Goal: Task Accomplishment & Management: Complete application form

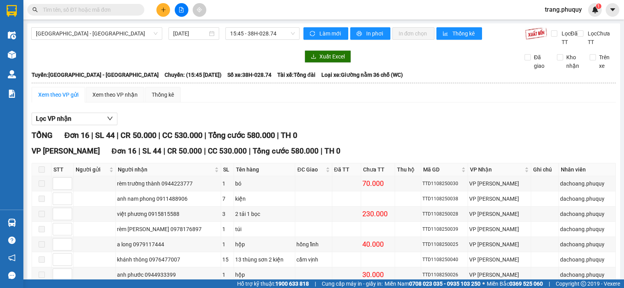
click at [166, 12] on button at bounding box center [163, 10] width 14 height 14
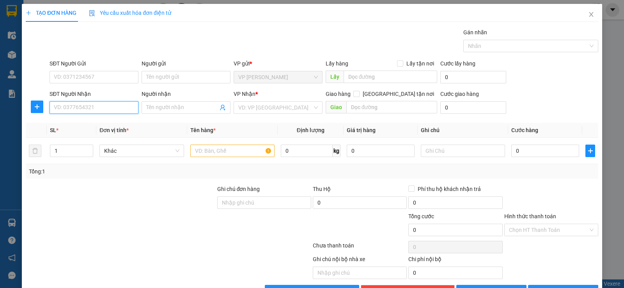
click at [91, 109] on input "SĐT Người Nhận" at bounding box center [94, 107] width 89 height 12
type input "0912788740"
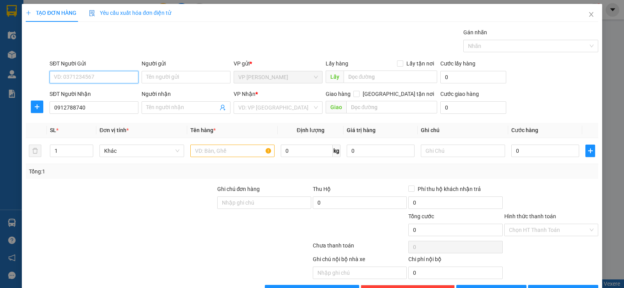
click at [96, 75] on input "SĐT Người Gửi" at bounding box center [94, 77] width 89 height 12
type input "0364974566"
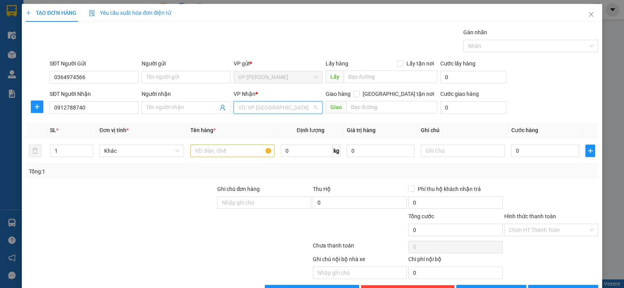
click at [244, 109] on input "search" at bounding box center [275, 108] width 74 height 12
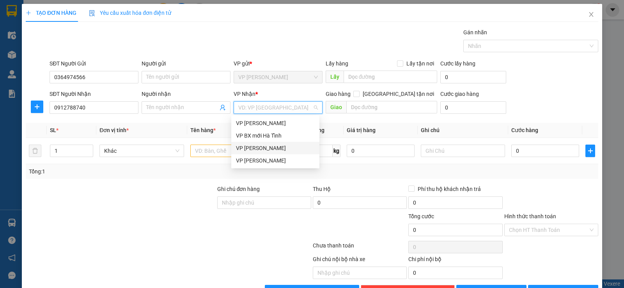
click at [272, 146] on div "VP [PERSON_NAME]" at bounding box center [275, 148] width 79 height 9
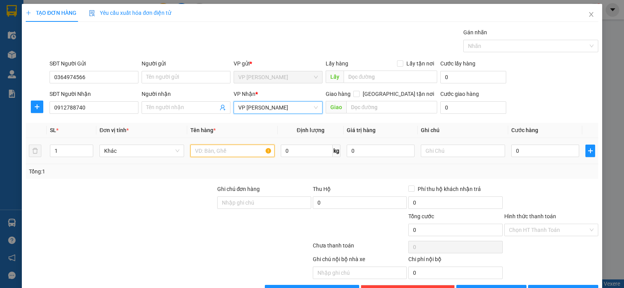
click at [214, 151] on input "text" at bounding box center [232, 151] width 84 height 12
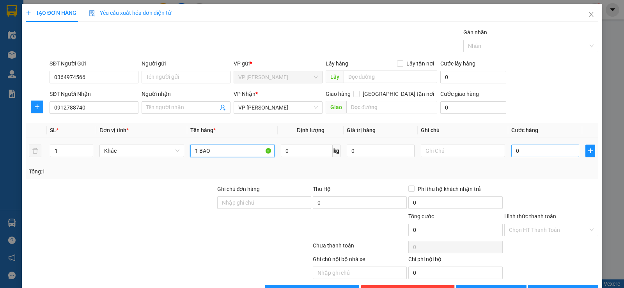
type input "1 BAO"
click at [527, 151] on input "0" at bounding box center [545, 151] width 68 height 12
type input "3"
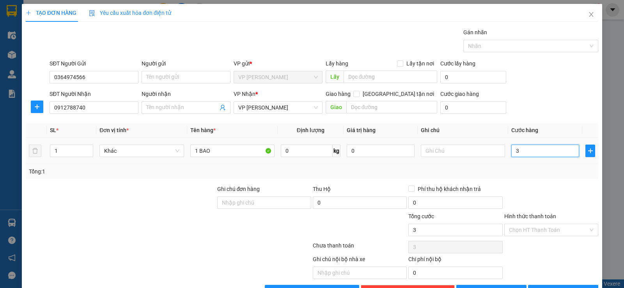
type input "30"
type input "30.000"
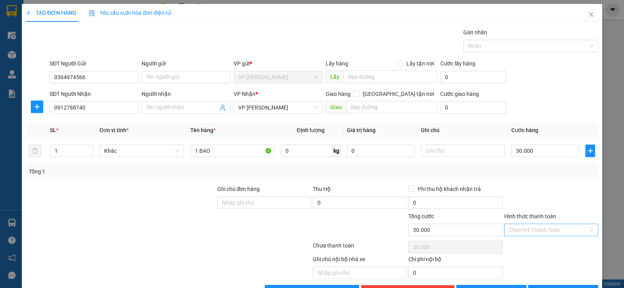
click at [542, 229] on input "Hình thức thanh toán" at bounding box center [548, 230] width 79 height 12
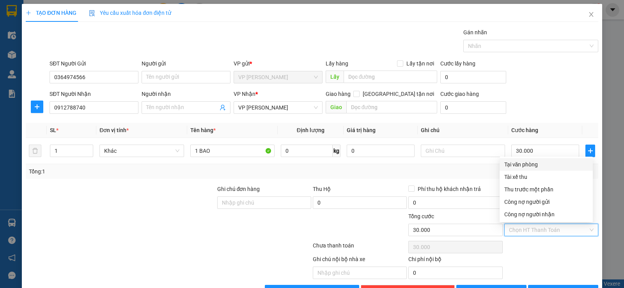
click at [511, 164] on div "Tại văn phòng" at bounding box center [546, 164] width 84 height 9
type input "0"
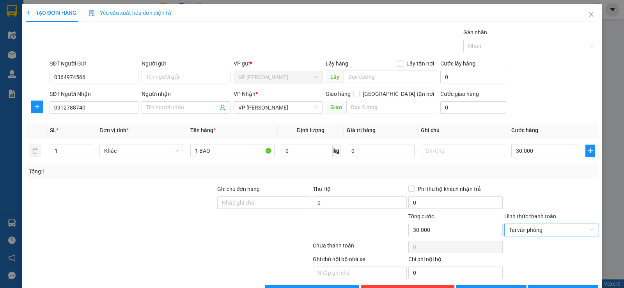
scroll to position [25, 0]
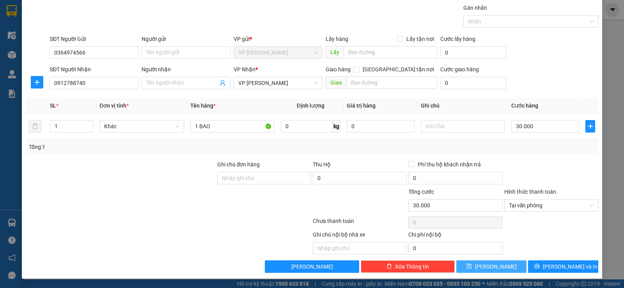
click at [503, 262] on button "[PERSON_NAME]" at bounding box center [491, 267] width 70 height 12
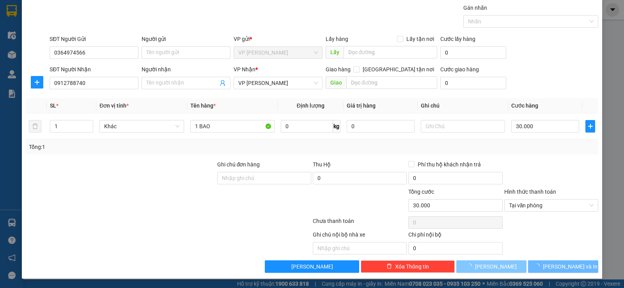
type input "0"
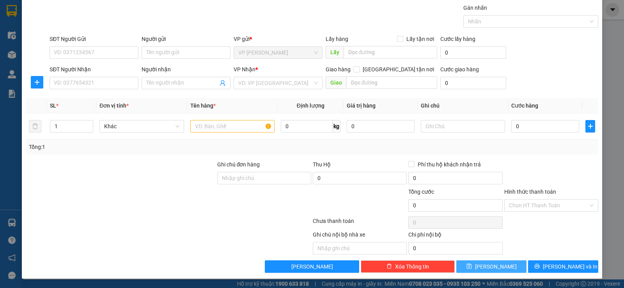
scroll to position [0, 0]
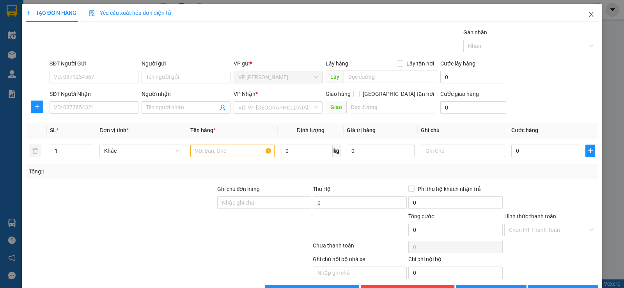
click at [587, 11] on span "Close" at bounding box center [591, 15] width 22 height 22
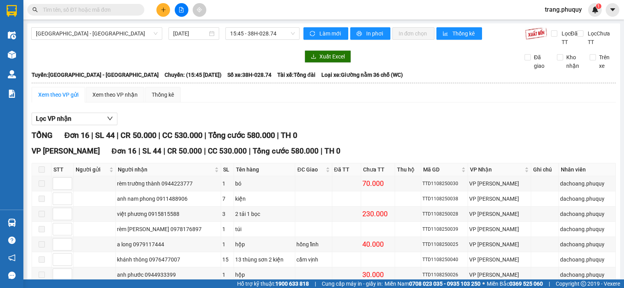
click at [30, 51] on div "[GEOGRAPHIC_DATA] - [GEOGRAPHIC_DATA] [DATE] 15:45 - 38H-028.74 Làm mới In phơi…" at bounding box center [323, 239] width 593 height 433
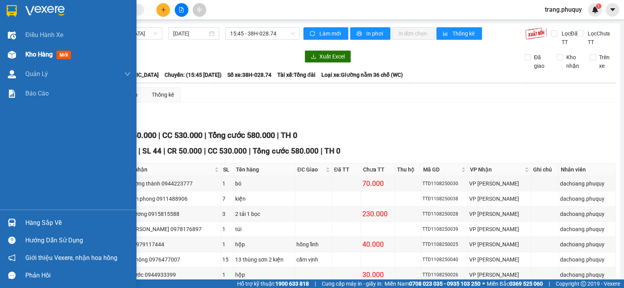
click at [24, 53] on div "Kho hàng mới" at bounding box center [68, 55] width 137 height 20
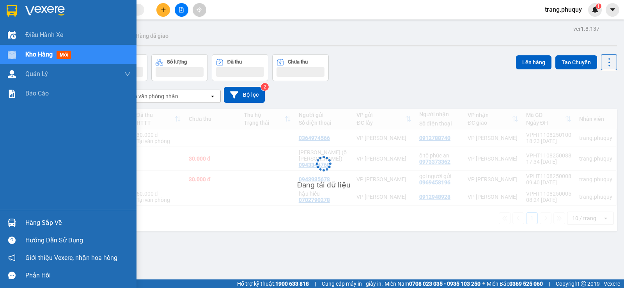
click at [24, 53] on div "Kho hàng mới" at bounding box center [68, 55] width 137 height 20
